Goal: Download file/media

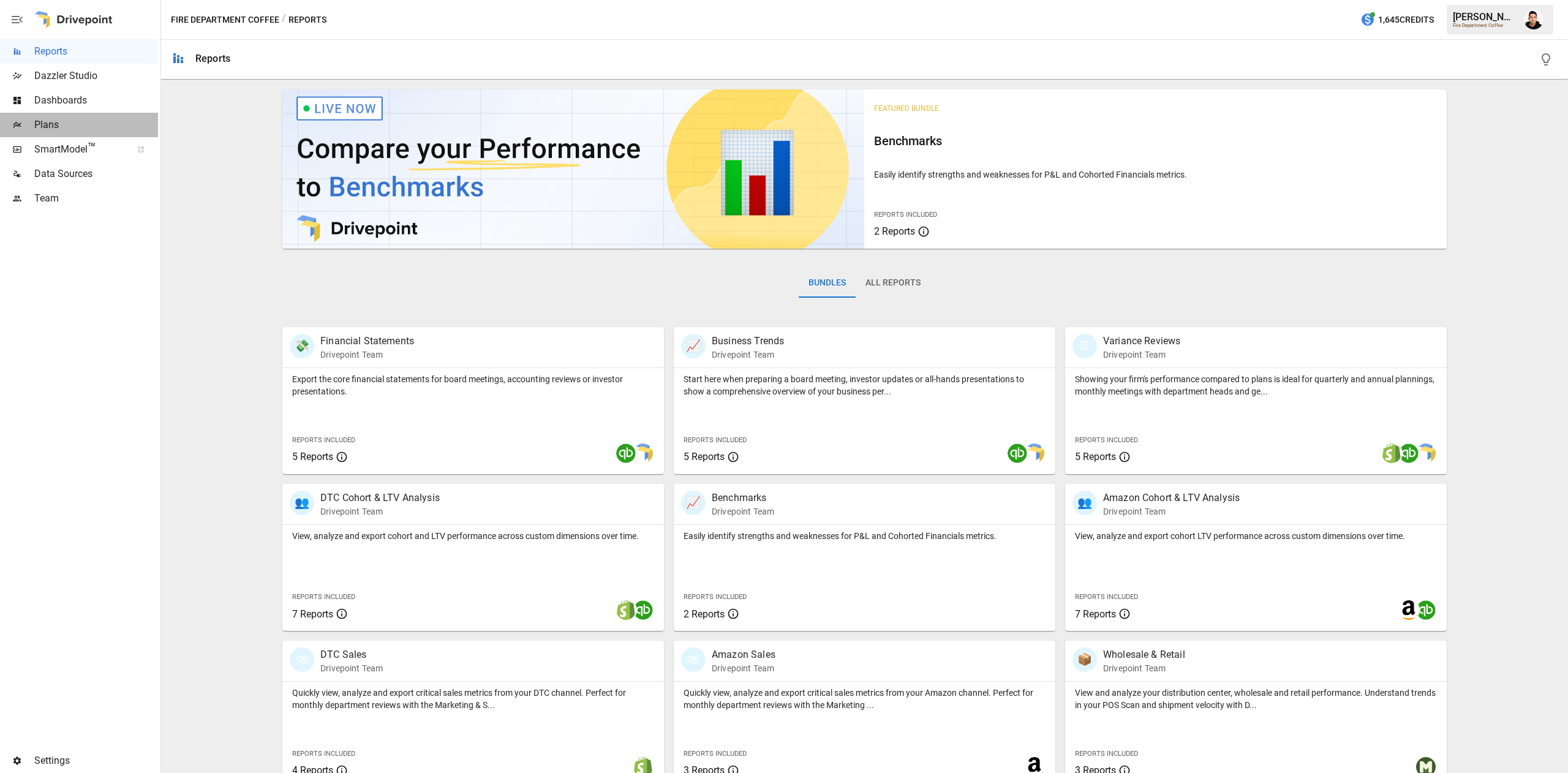
click at [102, 122] on span "Plans" at bounding box center [96, 125] width 124 height 15
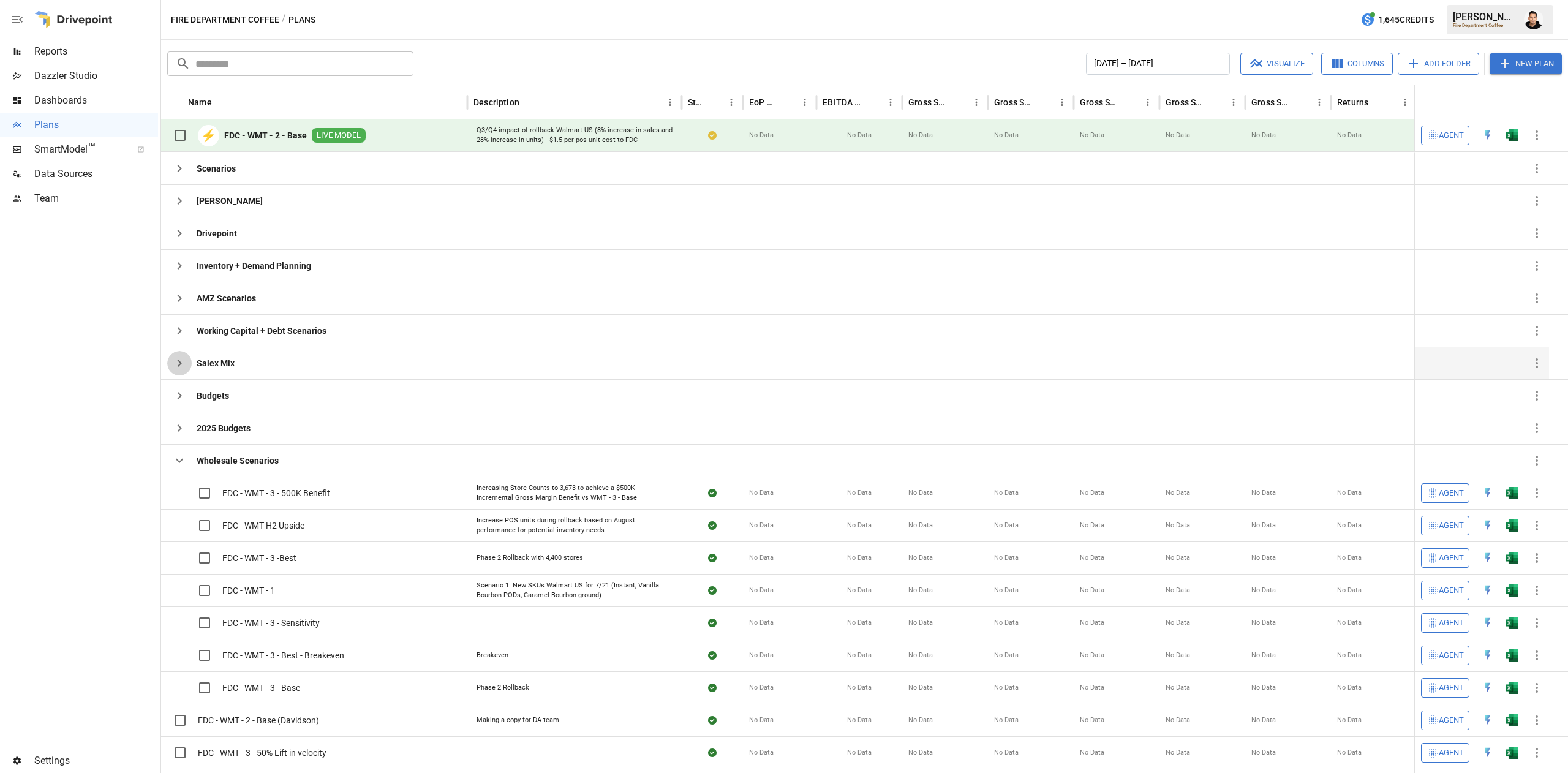
click at [182, 365] on icon "button" at bounding box center [179, 363] width 15 height 15
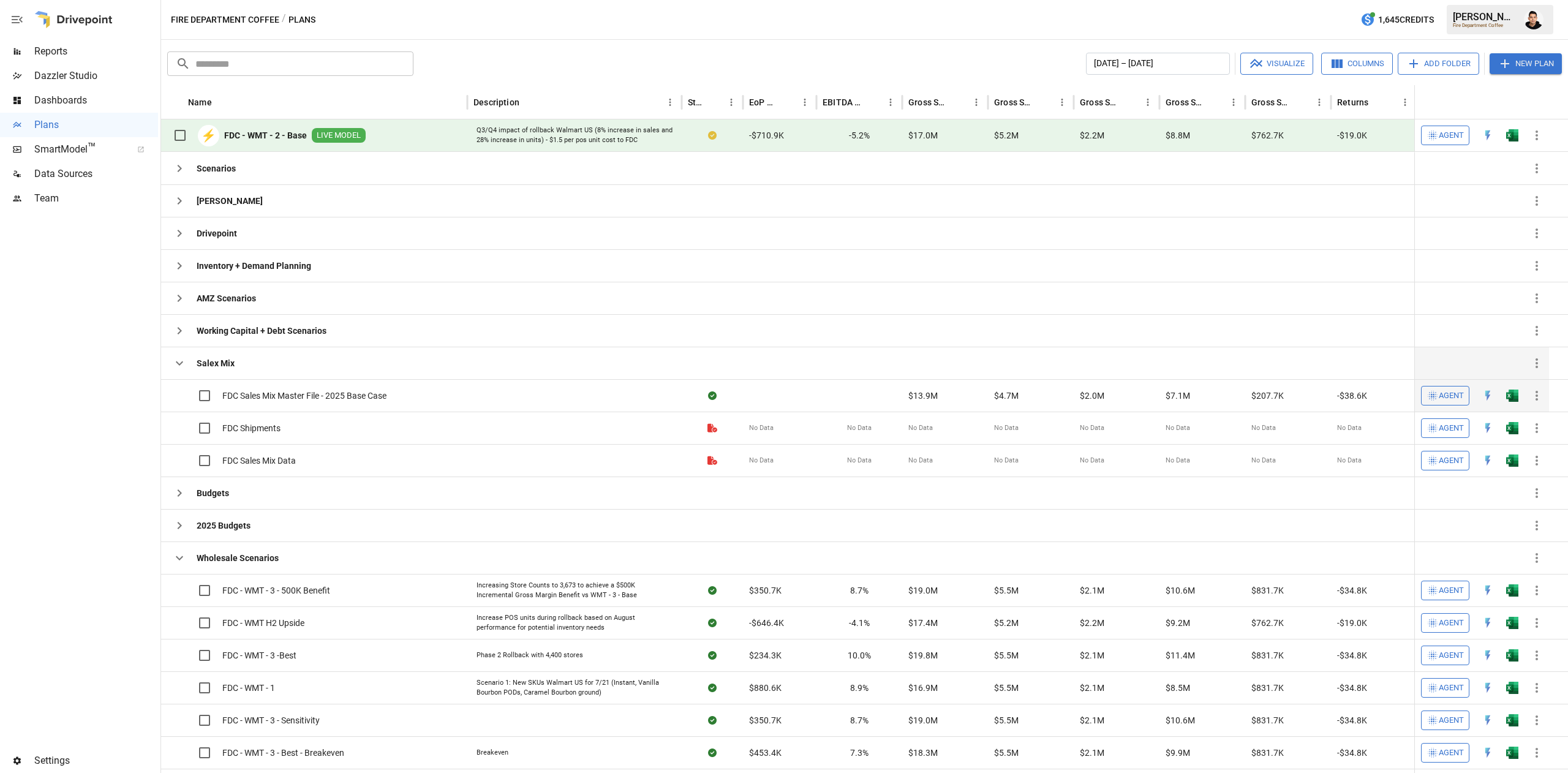
click at [1501, 394] on button "button" at bounding box center [1512, 396] width 39 height 18
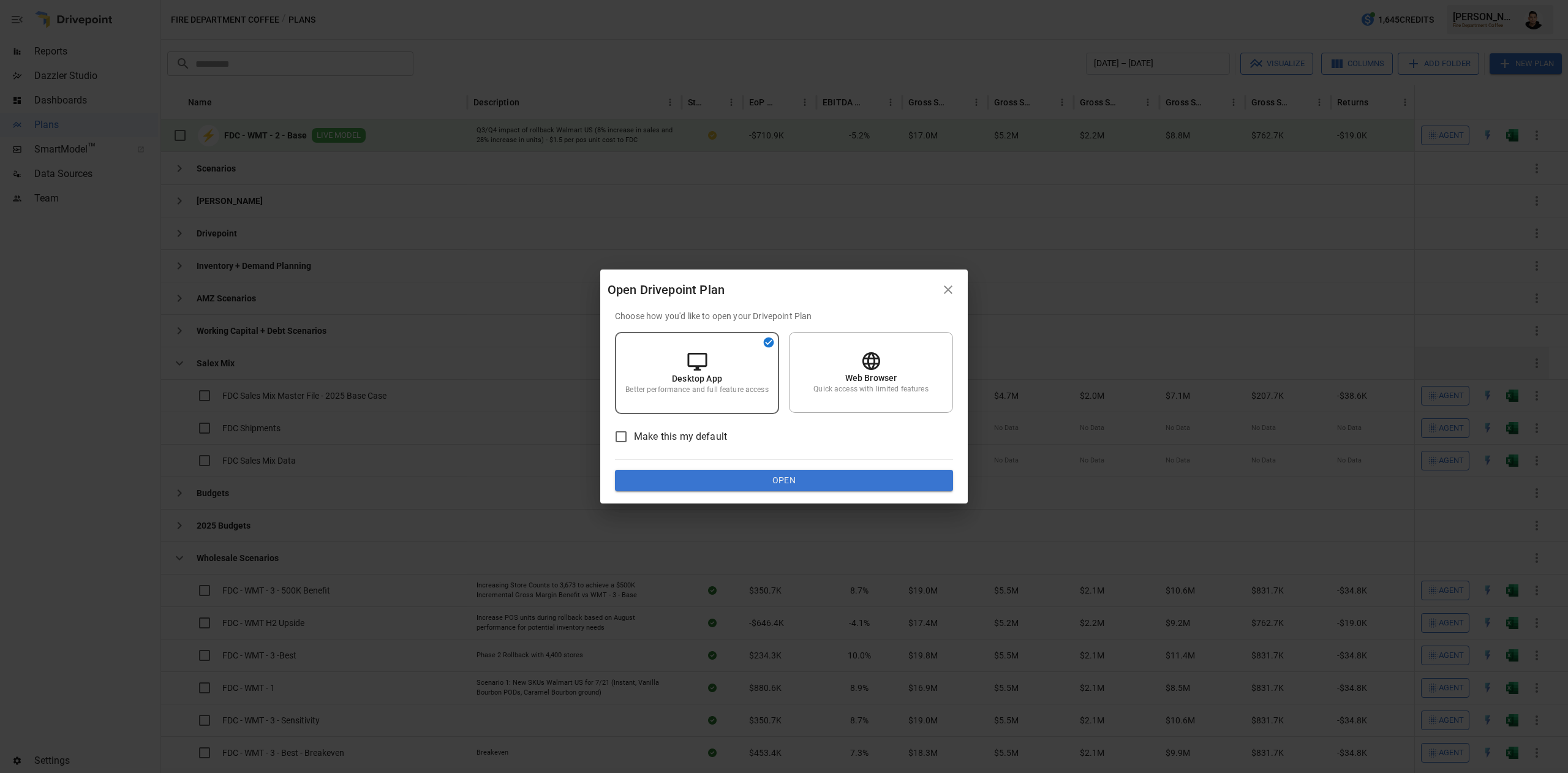
click at [905, 468] on div "Choose how you'd like to open your Drivepoint Plan Desktop App Better performan…" at bounding box center [784, 401] width 338 height 182
click at [887, 475] on button "Open" at bounding box center [784, 481] width 338 height 22
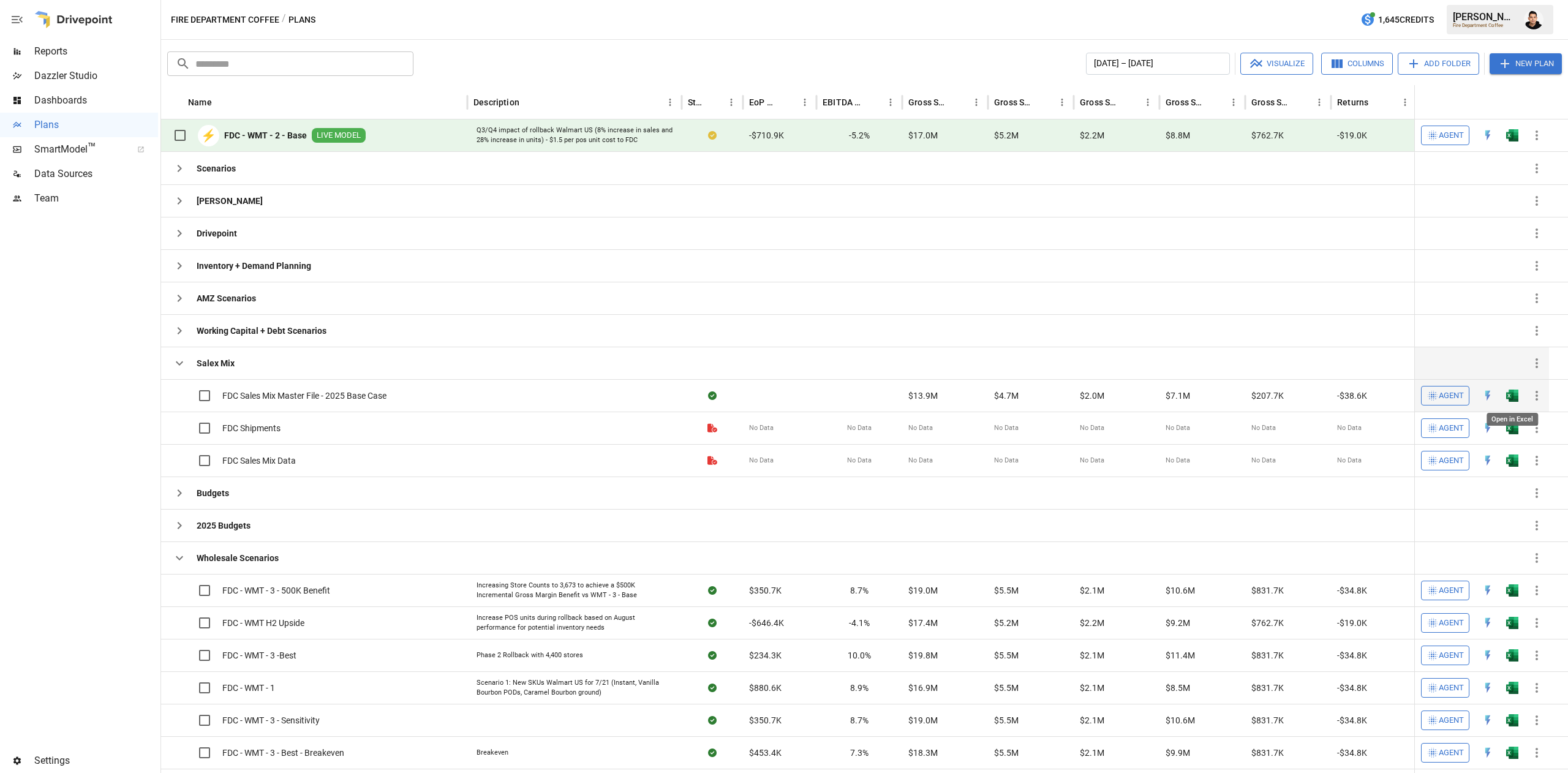
click at [1505, 397] on button "button" at bounding box center [1512, 396] width 39 height 18
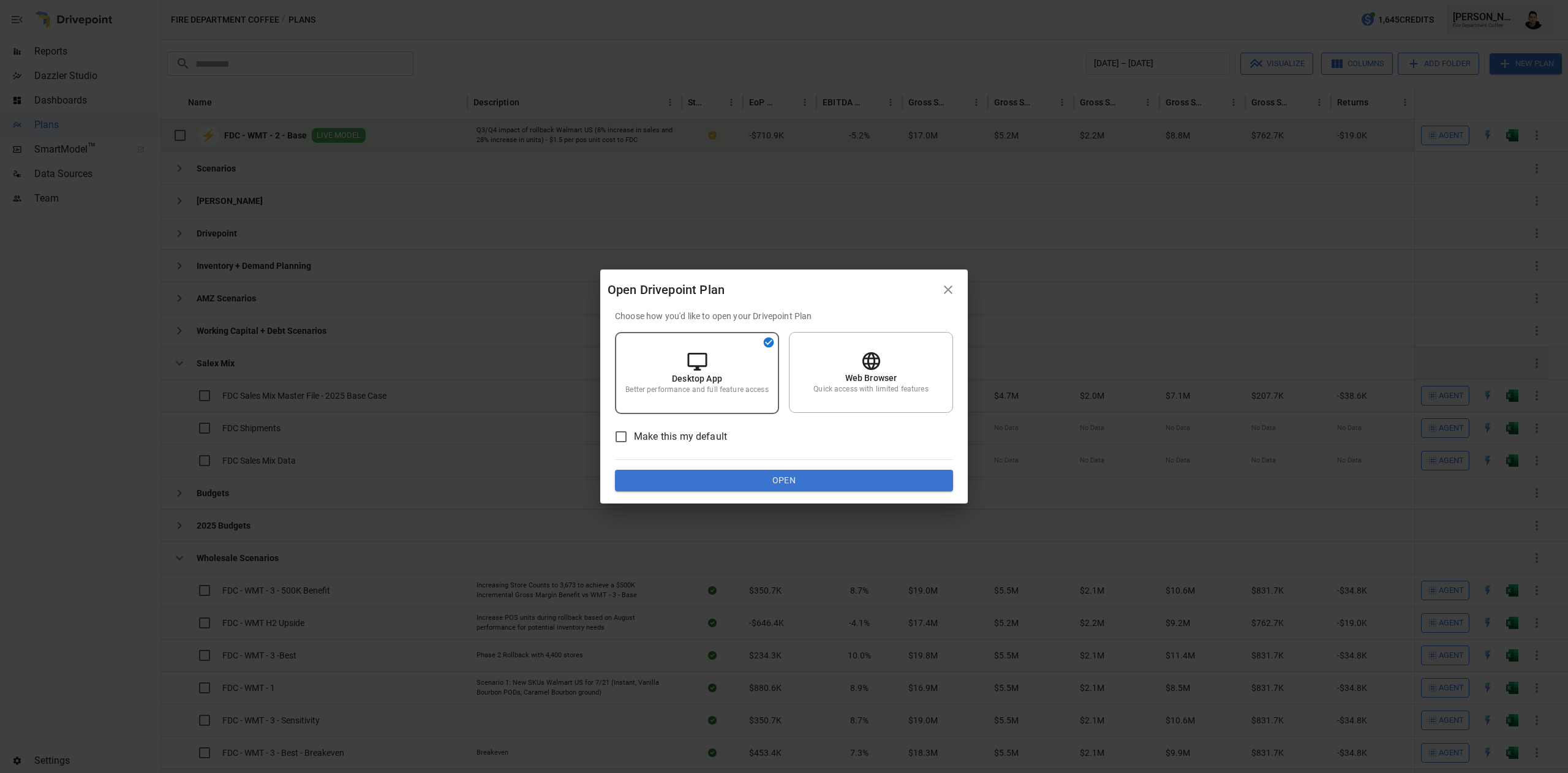
click at [873, 470] on button "Open" at bounding box center [784, 481] width 338 height 22
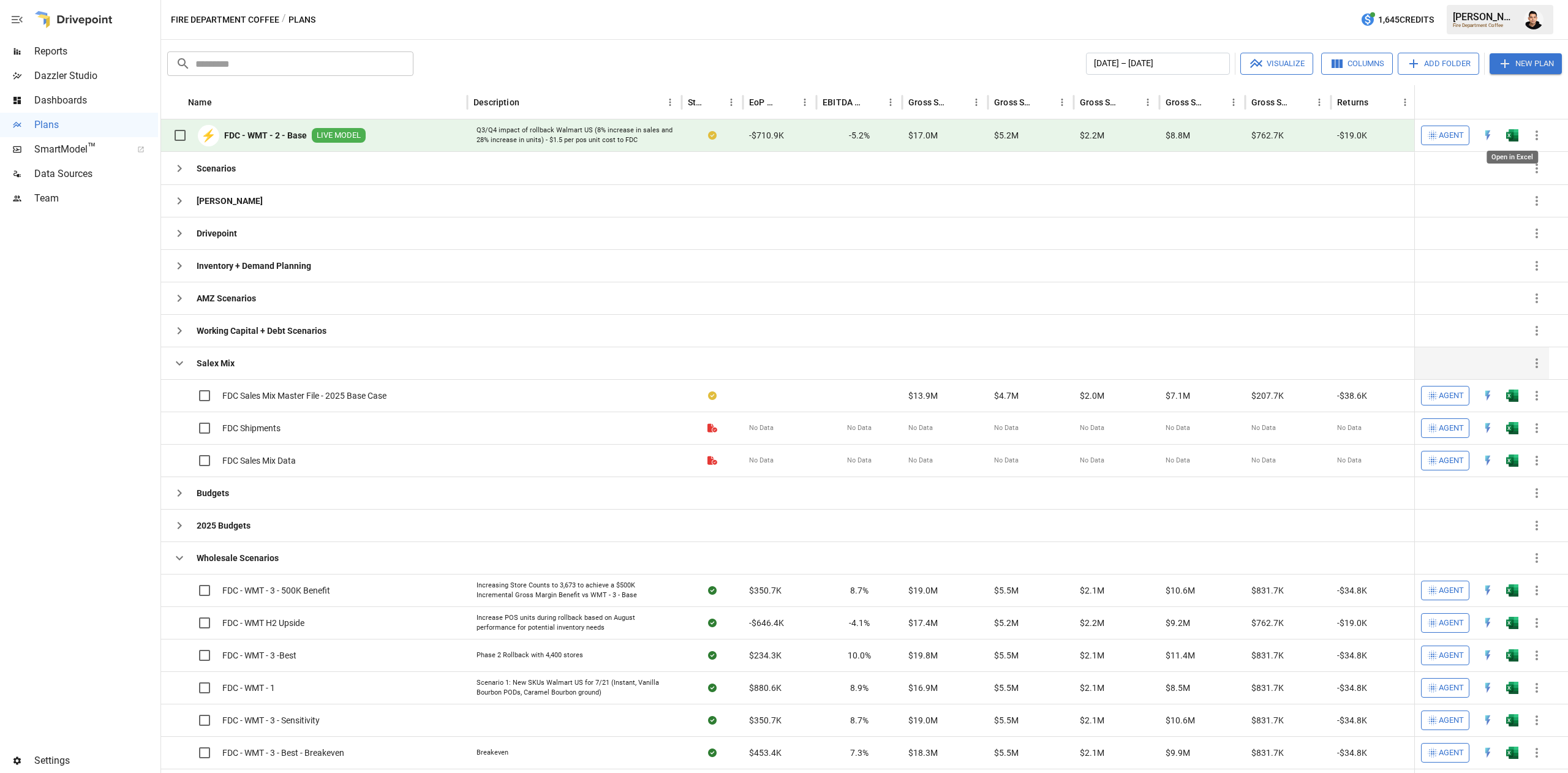
click at [1518, 142] on div "Open in Excel" at bounding box center [1512, 153] width 54 height 23
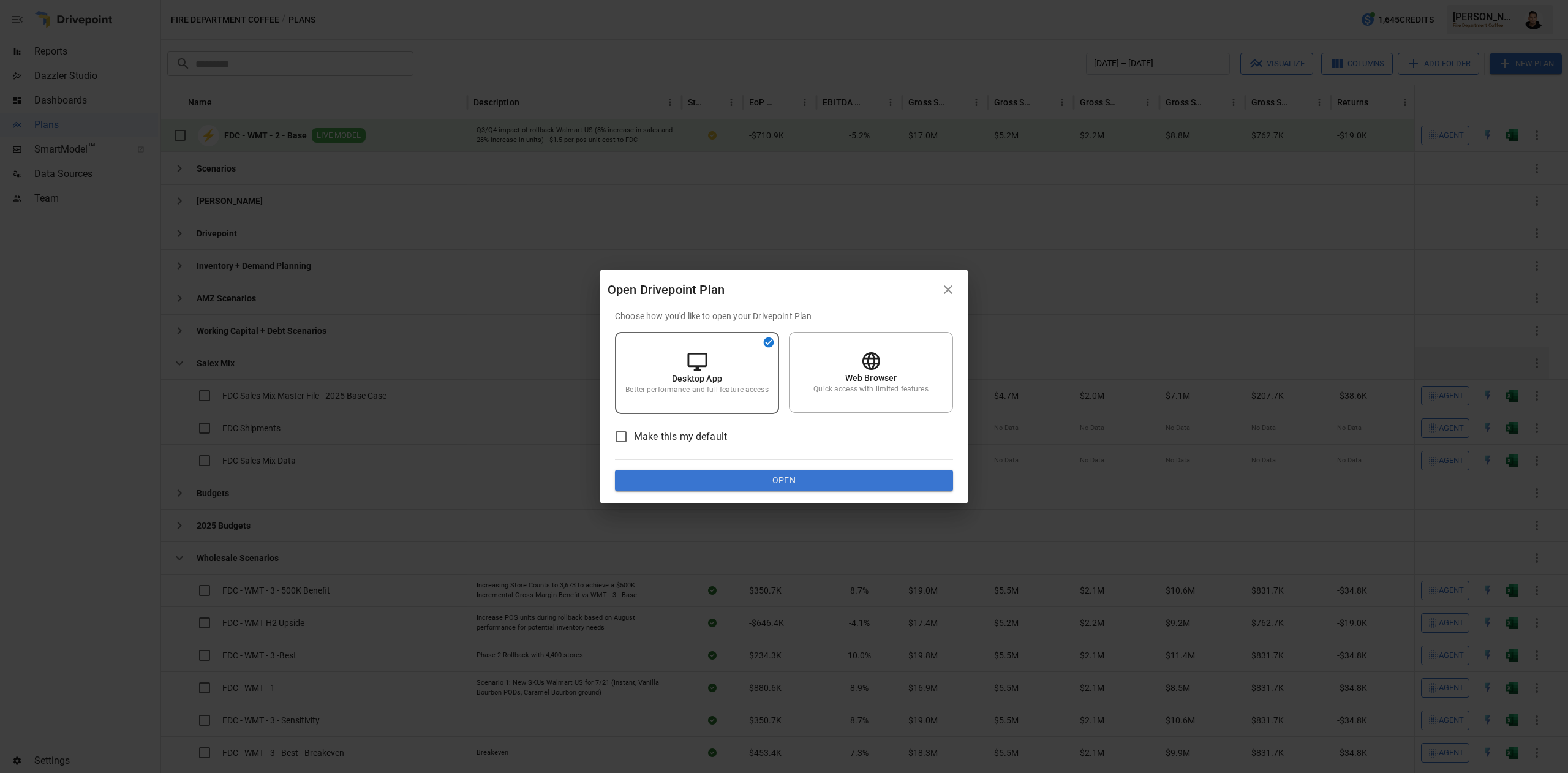
click at [805, 475] on button "Open" at bounding box center [784, 481] width 338 height 22
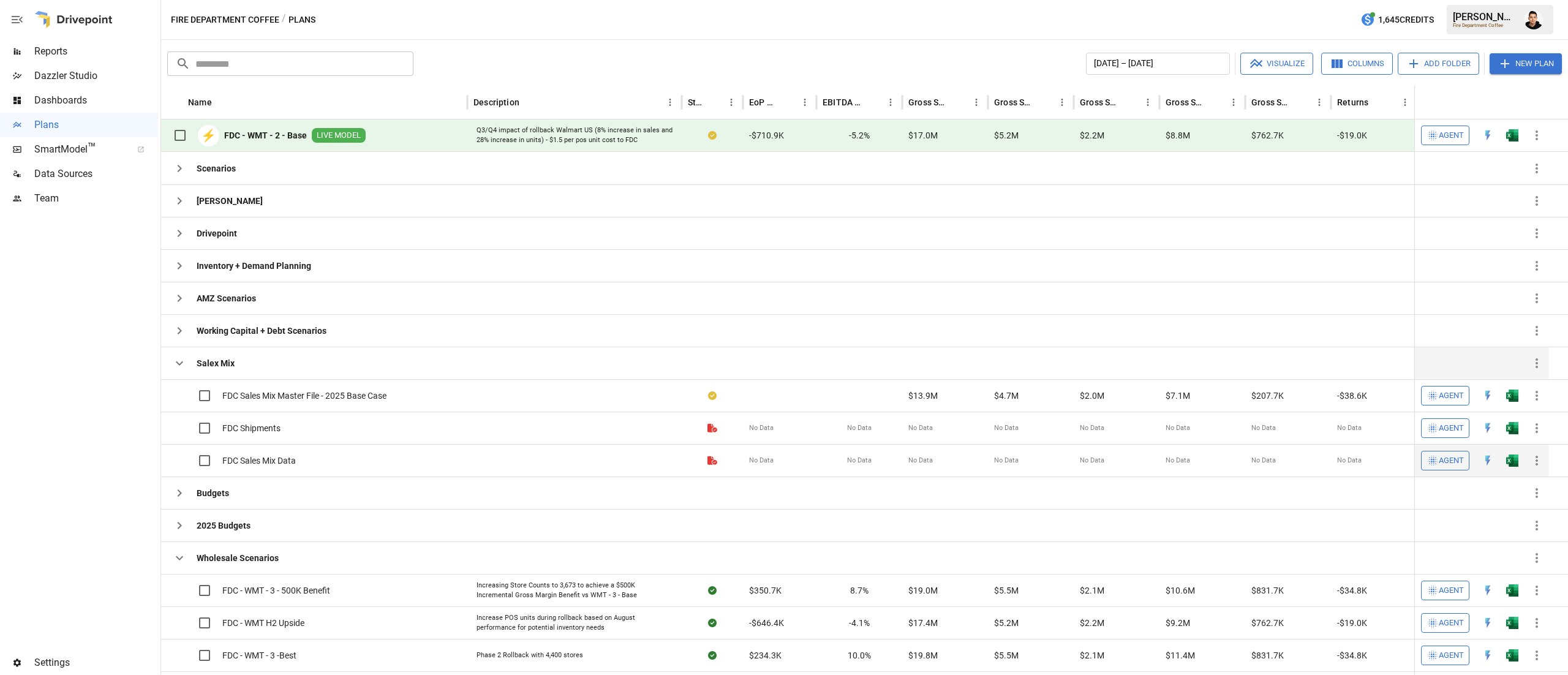
click at [1505, 459] on button "button" at bounding box center [1512, 461] width 39 height 18
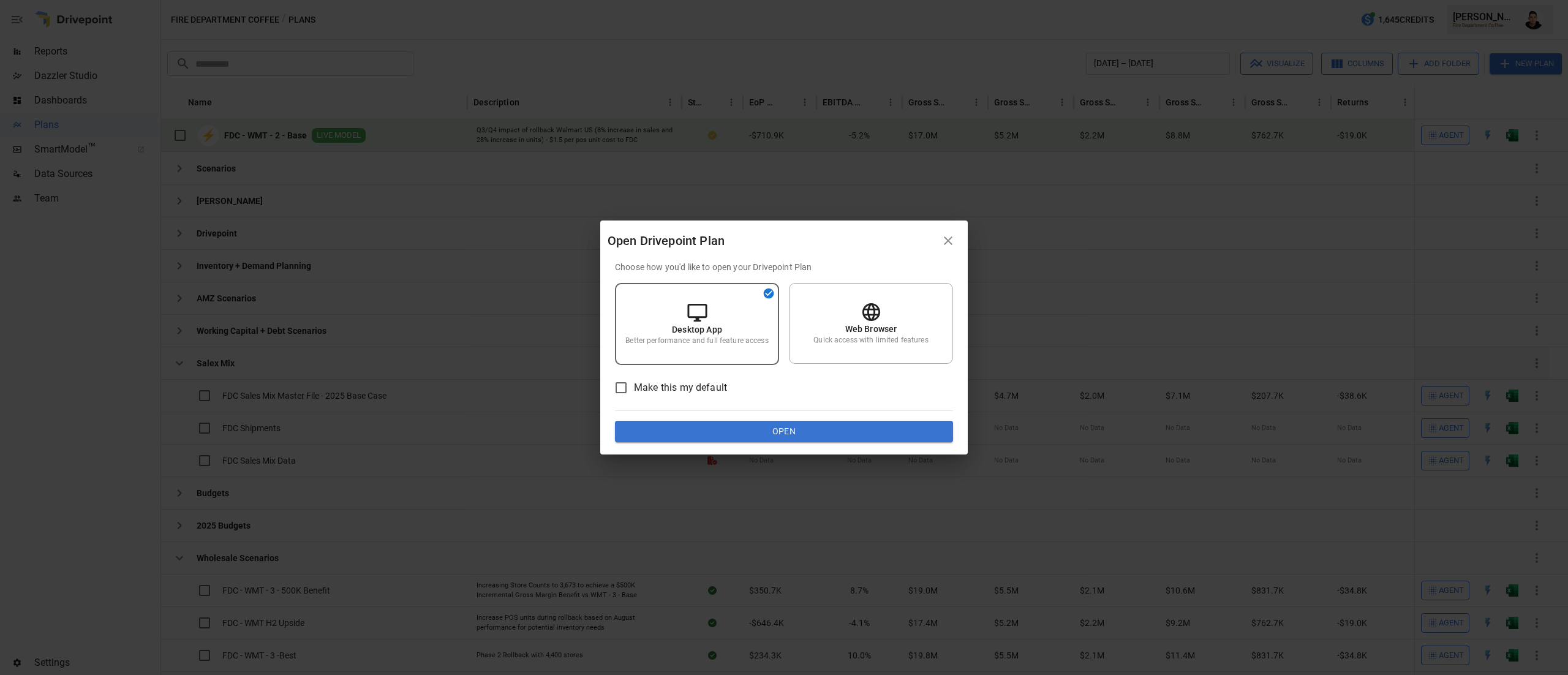
click at [947, 245] on icon "button" at bounding box center [948, 240] width 15 height 15
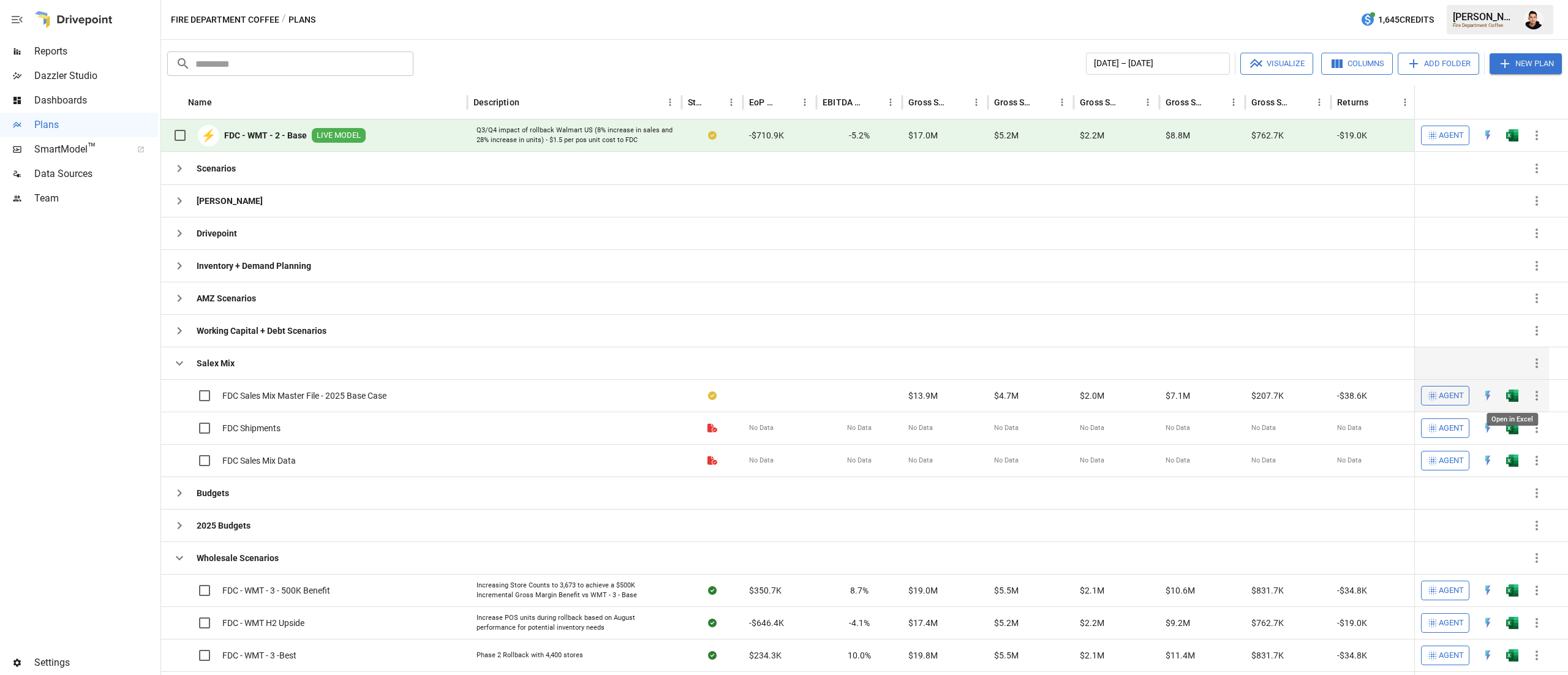
click at [1510, 394] on img "Open in Excel" at bounding box center [1512, 396] width 13 height 13
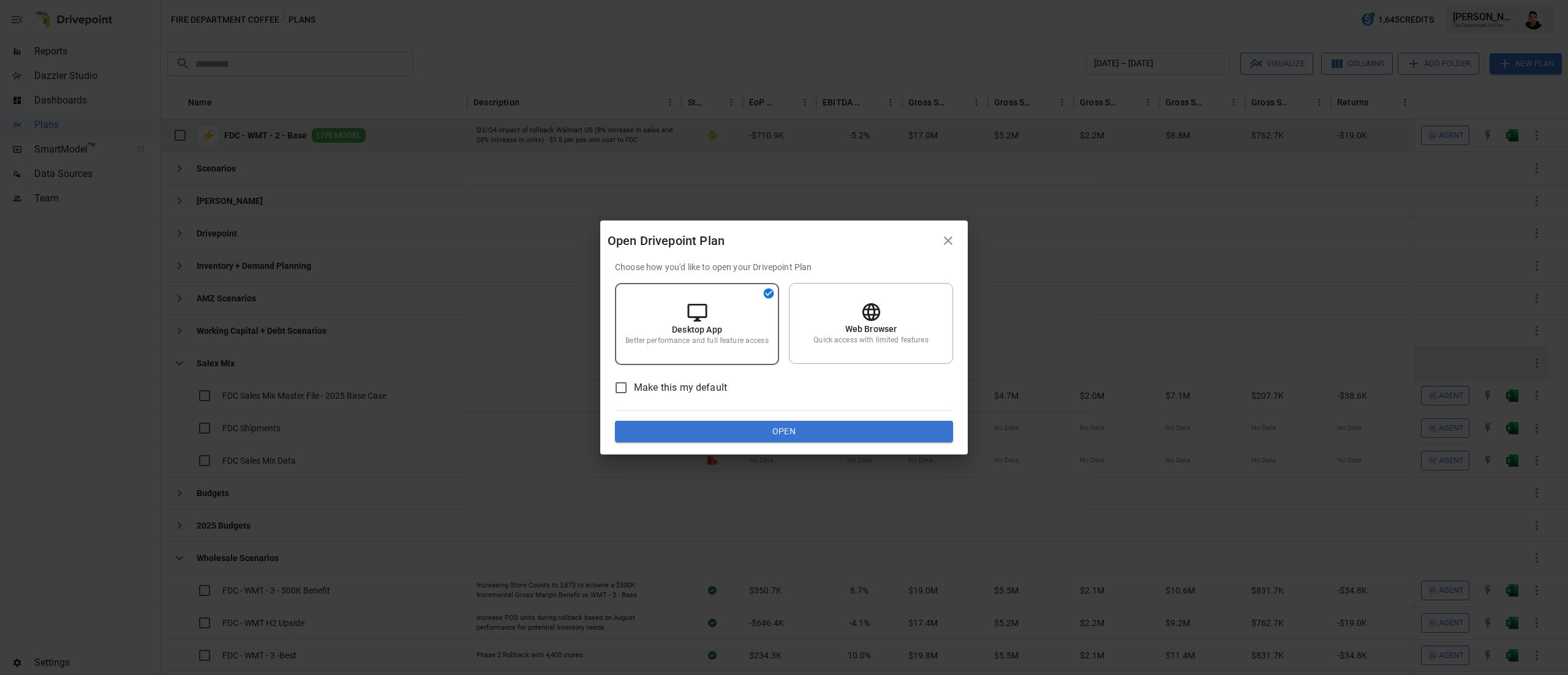
click at [871, 434] on button "Open" at bounding box center [784, 432] width 338 height 22
